Goal: Task Accomplishment & Management: Complete application form

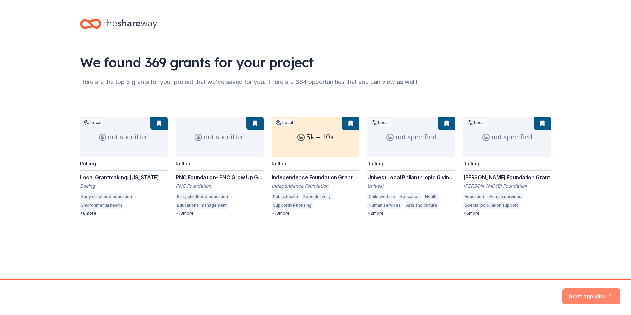
click at [594, 296] on button "Start applying" at bounding box center [592, 293] width 58 height 16
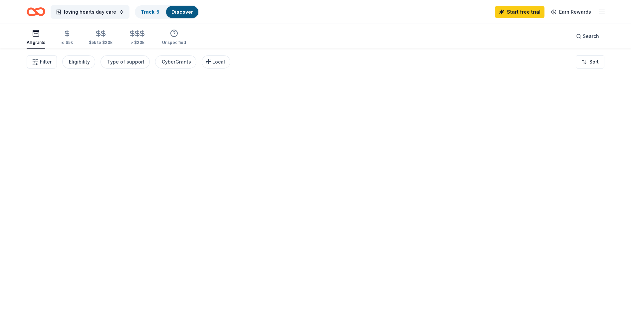
click at [588, 293] on div at bounding box center [315, 182] width 631 height 267
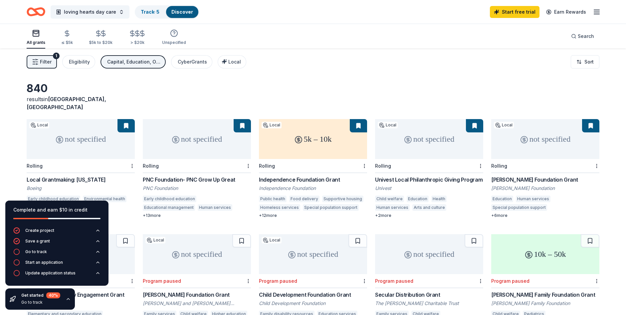
click at [108, 143] on div "not specified" at bounding box center [81, 139] width 108 height 40
click at [176, 9] on link "Discover" at bounding box center [182, 12] width 22 height 6
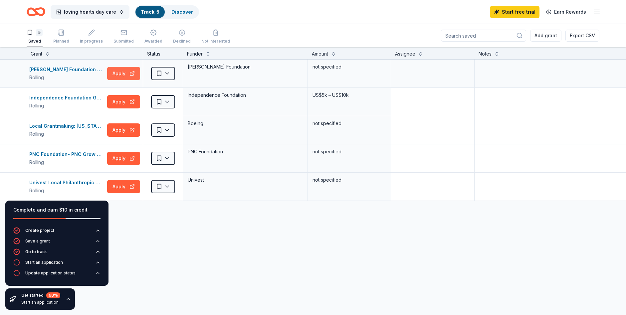
click at [120, 73] on button "Apply" at bounding box center [123, 73] width 33 height 13
click at [43, 233] on div "Create project" at bounding box center [39, 230] width 29 height 5
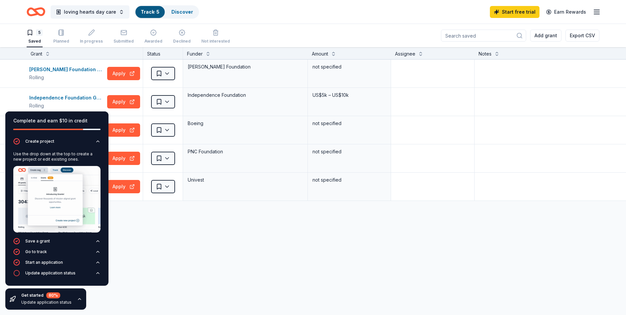
click at [59, 179] on img at bounding box center [56, 199] width 87 height 67
click at [51, 160] on div "Use the drop down at the top to create a new project or edit existing ones." at bounding box center [56, 157] width 87 height 11
click at [30, 156] on div "Use the drop down at the top to create a new project or edit existing ones." at bounding box center [56, 157] width 87 height 11
click at [38, 141] on div "Create project" at bounding box center [39, 141] width 29 height 5
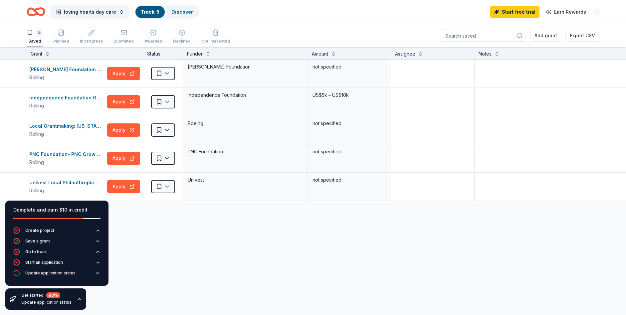
click at [41, 241] on div "Save a grant" at bounding box center [37, 241] width 25 height 5
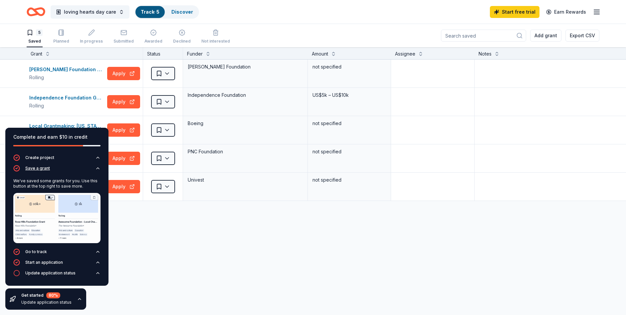
click at [36, 170] on div "Save a grant" at bounding box center [37, 168] width 25 height 5
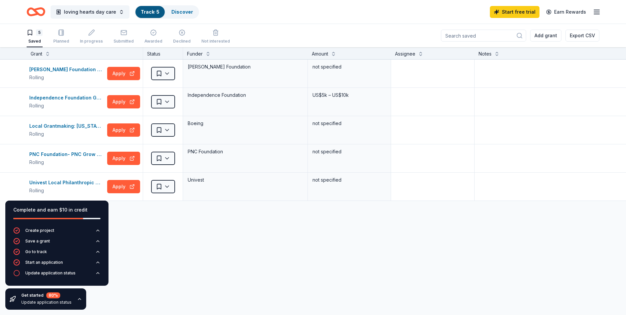
click at [593, 10] on icon "button" at bounding box center [597, 12] width 8 height 8
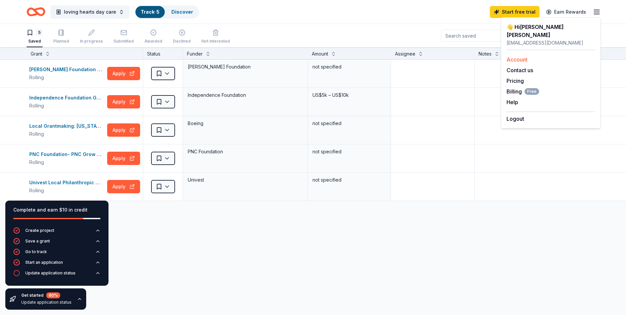
click at [528, 56] on link "Account" at bounding box center [517, 59] width 21 height 7
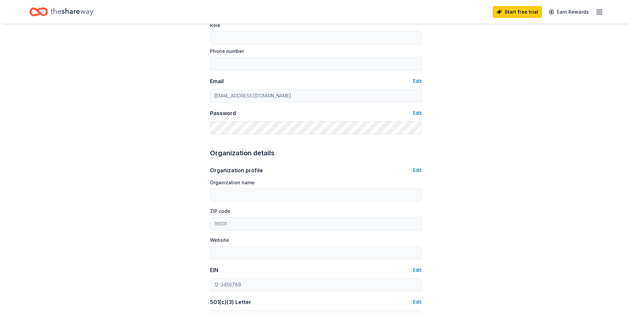
scroll to position [18, 0]
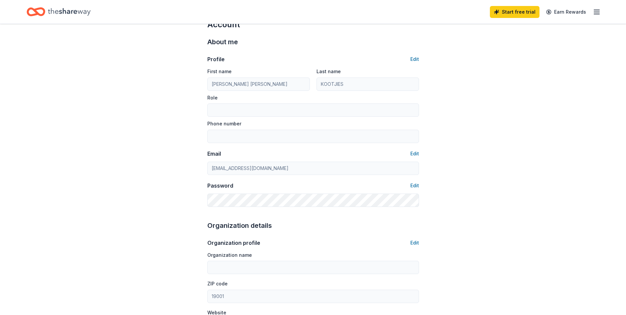
click at [60, 12] on icon "Home" at bounding box center [69, 11] width 43 height 7
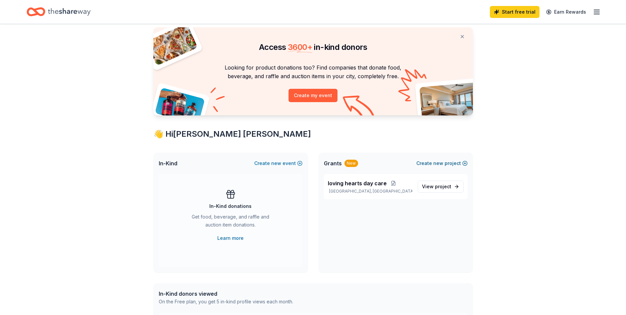
click at [448, 162] on button "Create new project" at bounding box center [442, 164] width 51 height 8
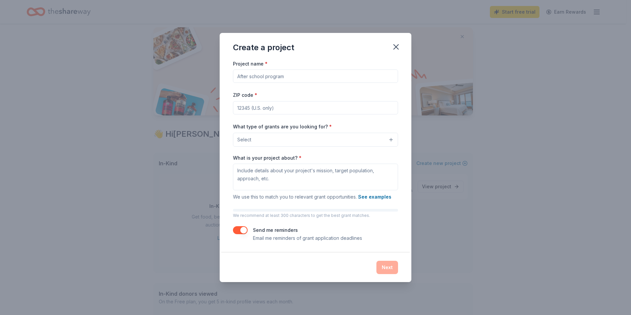
click at [314, 136] on button "Select" at bounding box center [315, 140] width 165 height 14
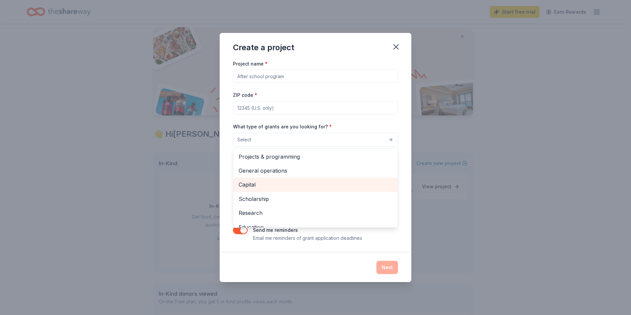
click at [282, 186] on span "Capital" at bounding box center [316, 184] width 154 height 9
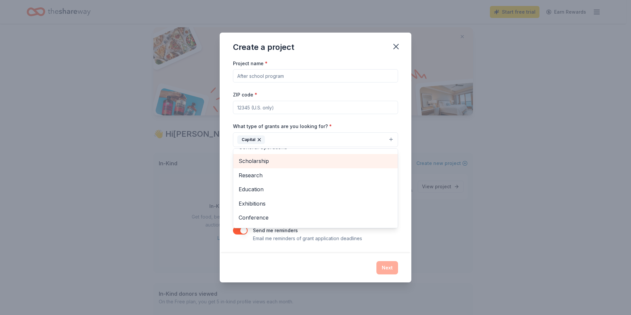
scroll to position [65, 0]
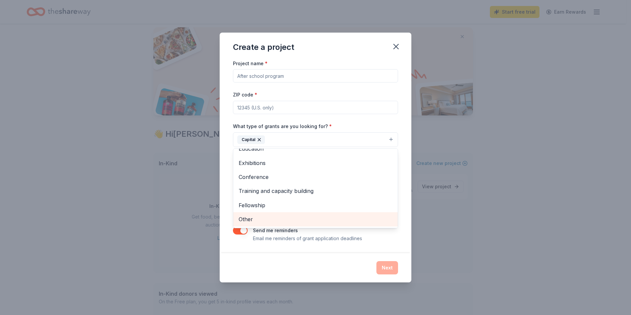
click at [291, 220] on span "Other" at bounding box center [316, 219] width 154 height 9
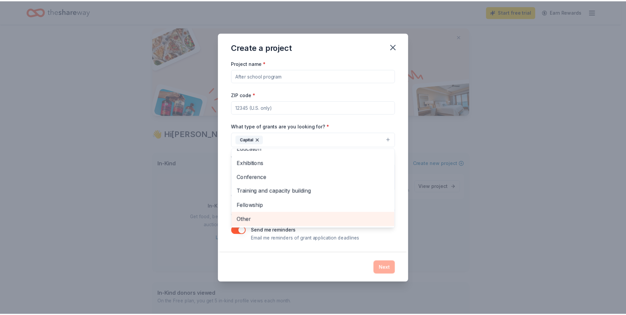
scroll to position [51, 0]
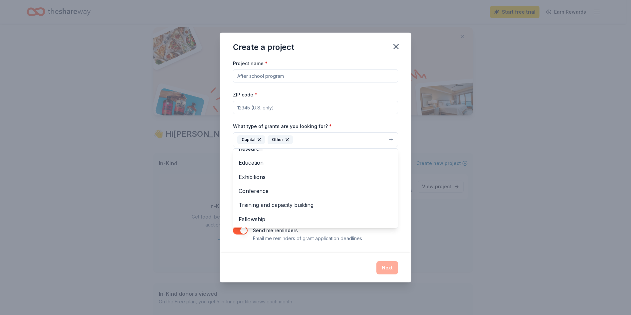
click at [380, 267] on div "Create a project Project name * ZIP code * What type of grants are you looking …" at bounding box center [316, 158] width 192 height 250
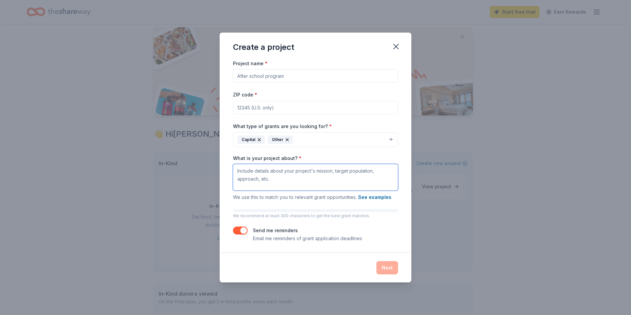
click at [246, 174] on textarea "What is your project about? *" at bounding box center [315, 177] width 165 height 27
click at [396, 45] on icon "button" at bounding box center [396, 46] width 9 height 9
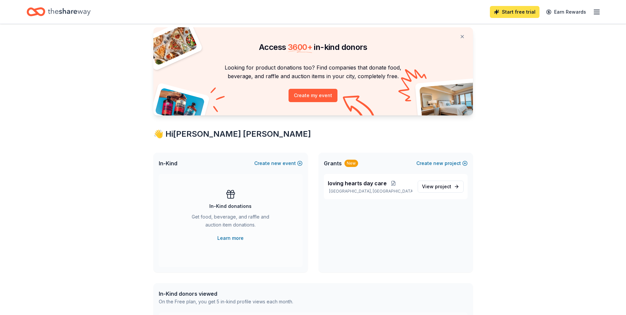
click at [518, 11] on link "Start free trial" at bounding box center [515, 12] width 50 height 12
click at [514, 12] on link "Start free trial" at bounding box center [515, 12] width 50 height 12
click at [521, 9] on link "Start free trial" at bounding box center [515, 12] width 50 height 12
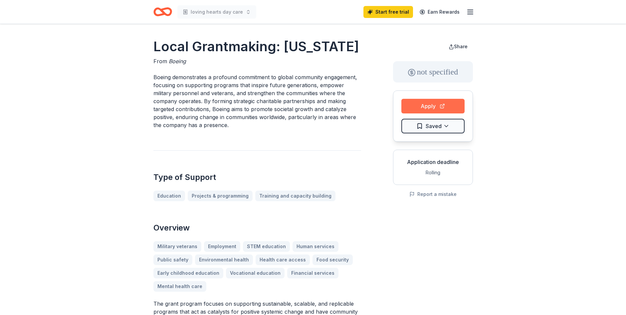
click at [436, 107] on button "Apply" at bounding box center [433, 106] width 63 height 15
click at [429, 104] on button "Apply" at bounding box center [433, 106] width 63 height 15
